Goal: Check status

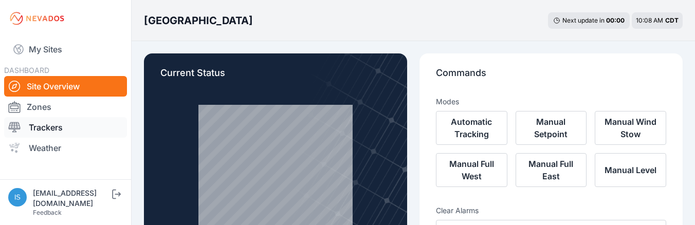
click at [51, 127] on link "Trackers" at bounding box center [65, 127] width 123 height 21
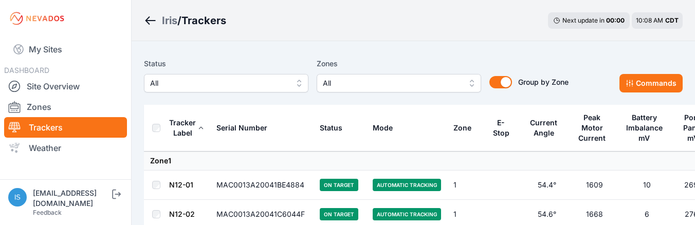
click at [233, 62] on label "Status" at bounding box center [226, 64] width 164 height 12
click at [201, 40] on div "Iris / Trackers Next update in 00 : 00 10:09 AM CDT" at bounding box center [413, 20] width 563 height 41
